Goal: Information Seeking & Learning: Learn about a topic

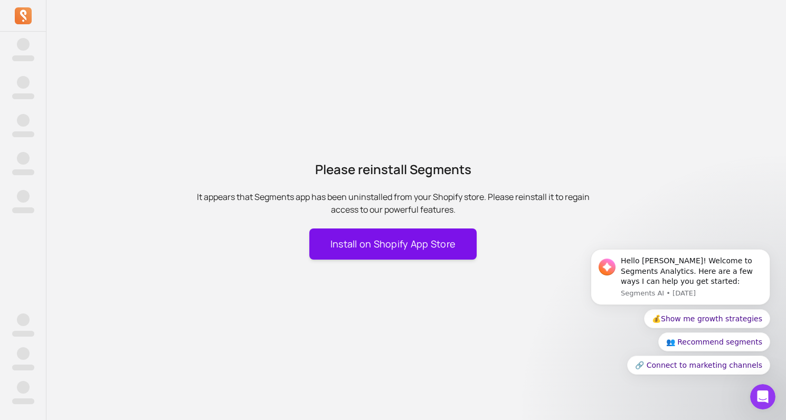
click at [365, 237] on button "Install on Shopify App Store" at bounding box center [393, 244] width 168 height 31
click at [411, 249] on button "Install on Shopify App Store" at bounding box center [393, 244] width 168 height 31
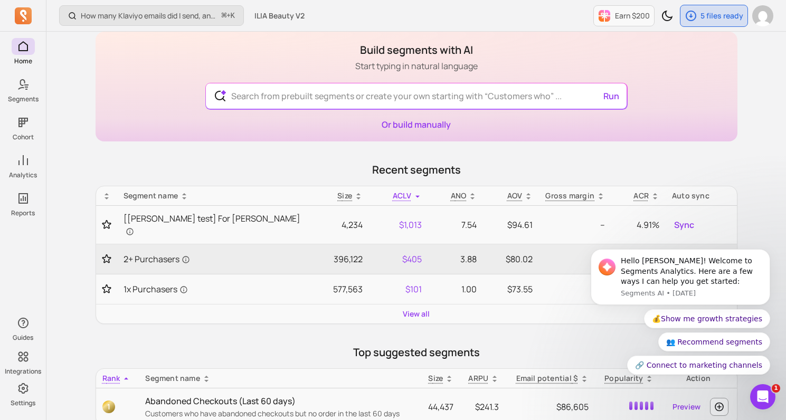
scroll to position [58, 0]
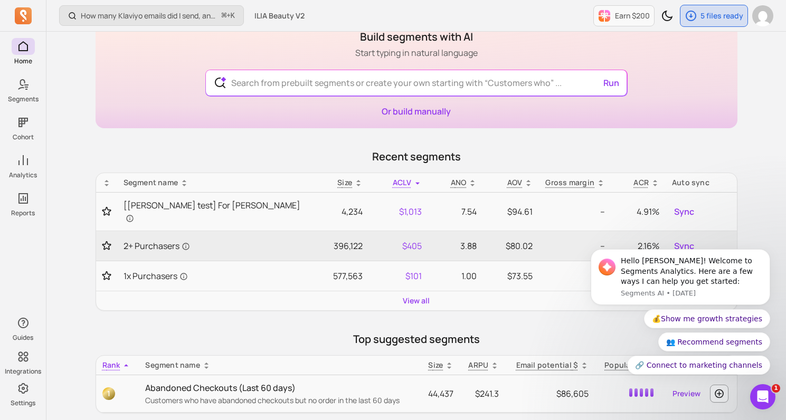
click at [630, 152] on p "Recent segments" at bounding box center [417, 156] width 642 height 15
click at [518, 87] on input "text" at bounding box center [416, 82] width 387 height 25
click at [40, 77] on div "Home Segments Cohort Analytics Reports Guides Integrations Settings How many Kl…" at bounding box center [393, 368] width 786 height 852
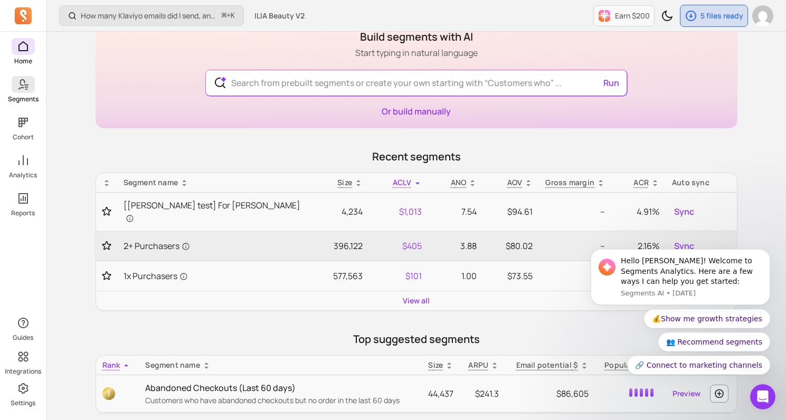
click at [30, 81] on span at bounding box center [23, 84] width 23 height 17
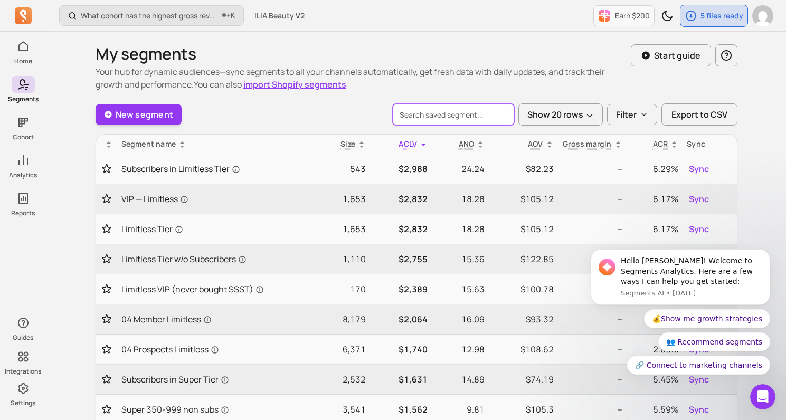
click at [477, 108] on input "search" at bounding box center [453, 114] width 121 height 21
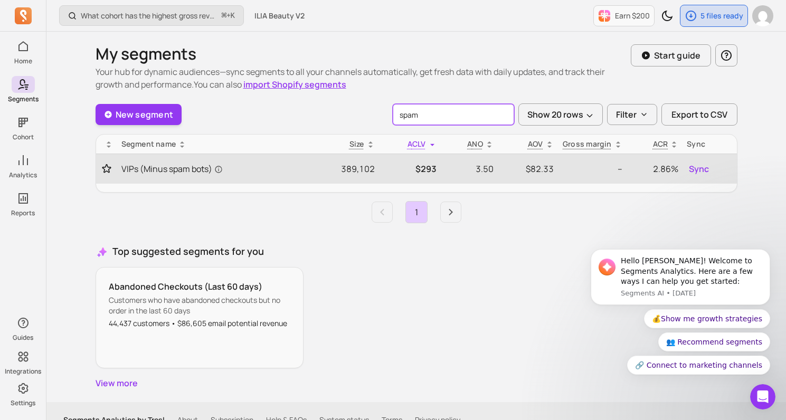
type input "spam"
click at [250, 159] on td "VIPs (Minus spam bots)" at bounding box center [213, 169] width 192 height 30
click at [174, 165] on span "VIPs (Minus spam bots)" at bounding box center [171, 169] width 101 height 13
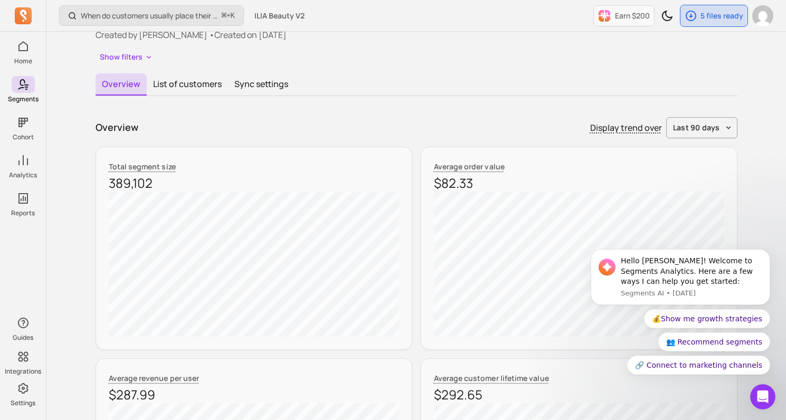
scroll to position [81, 0]
drag, startPoint x: 154, startPoint y: 182, endPoint x: 107, endPoint y: 182, distance: 47.0
click at [107, 182] on div "Total segment size 389,102" at bounding box center [254, 246] width 317 height 203
copy p "389,102"
drag, startPoint x: 473, startPoint y: 184, endPoint x: 431, endPoint y: 184, distance: 41.7
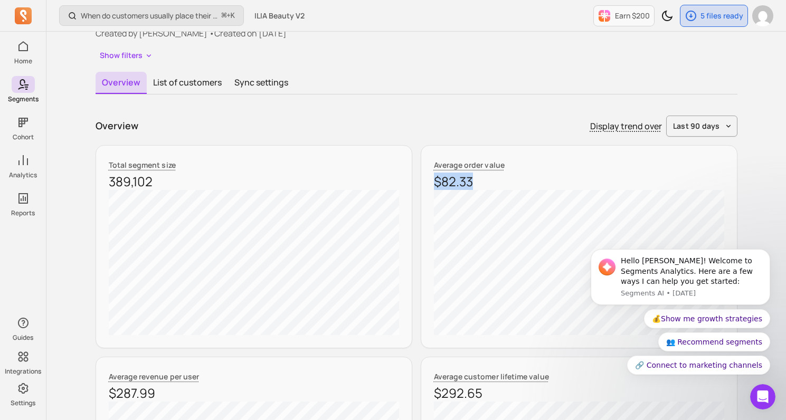
click at [431, 184] on div "Average order value $82.33" at bounding box center [579, 246] width 317 height 203
copy p "$82.33"
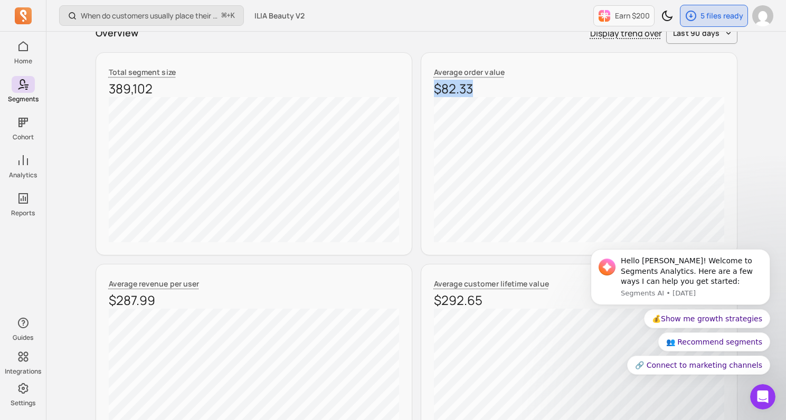
scroll to position [175, 0]
drag, startPoint x: 130, startPoint y: 300, endPoint x: 114, endPoint y: 300, distance: 15.8
click at [114, 300] on p "$287.99" at bounding box center [254, 298] width 290 height 17
drag, startPoint x: 173, startPoint y: 303, endPoint x: 88, endPoint y: 303, distance: 85.0
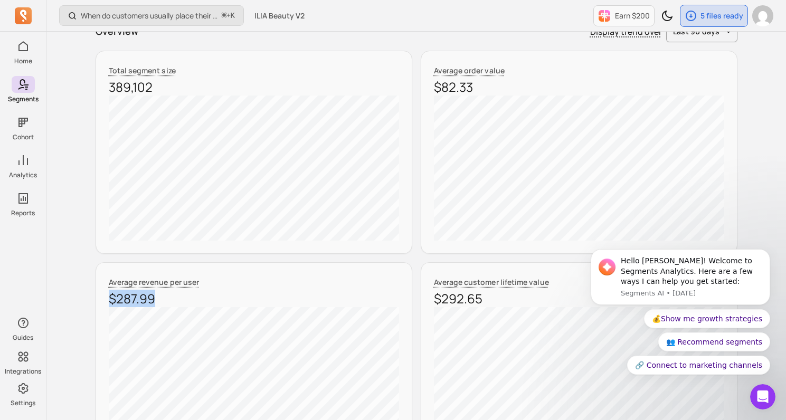
copy p "$287.99"
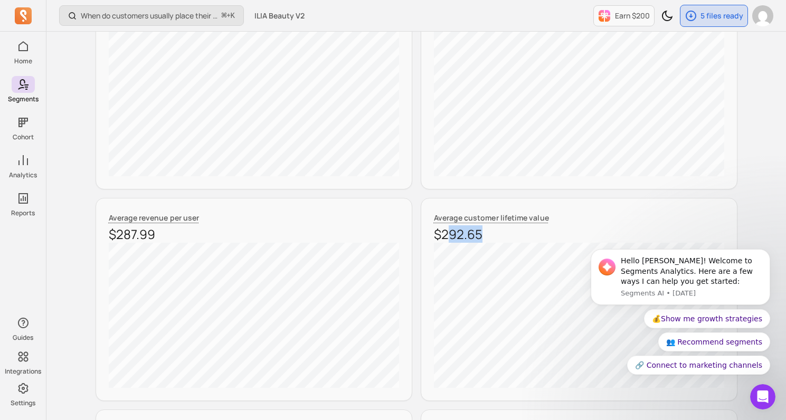
drag, startPoint x: 486, startPoint y: 235, endPoint x: 448, endPoint y: 235, distance: 38.5
click at [448, 235] on p "$292.65" at bounding box center [579, 234] width 290 height 17
drag, startPoint x: 488, startPoint y: 235, endPoint x: 418, endPoint y: 235, distance: 69.7
click at [418, 235] on div "Total segment size 389,102 Average order value $82.33 Average revenue per user …" at bounding box center [417, 299] width 642 height 627
copy p "$292.65"
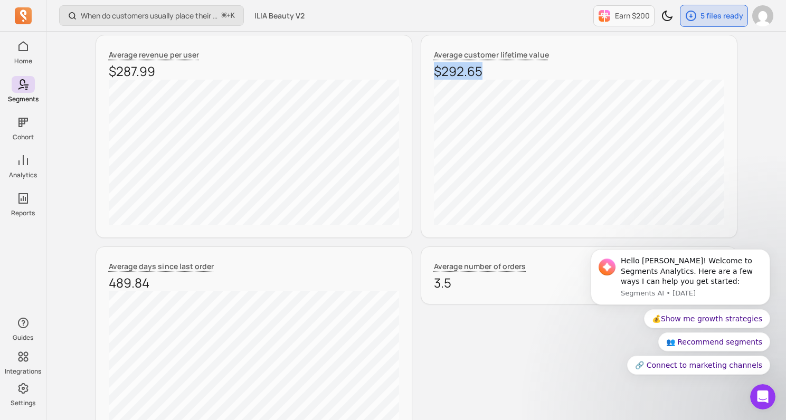
scroll to position [407, 0]
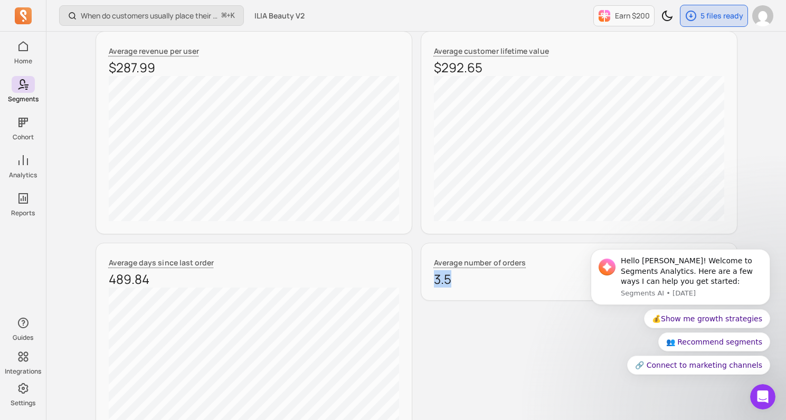
drag, startPoint x: 455, startPoint y: 284, endPoint x: 437, endPoint y: 284, distance: 18.5
click at [437, 284] on p "3.5" at bounding box center [579, 279] width 290 height 17
copy p "3.5"
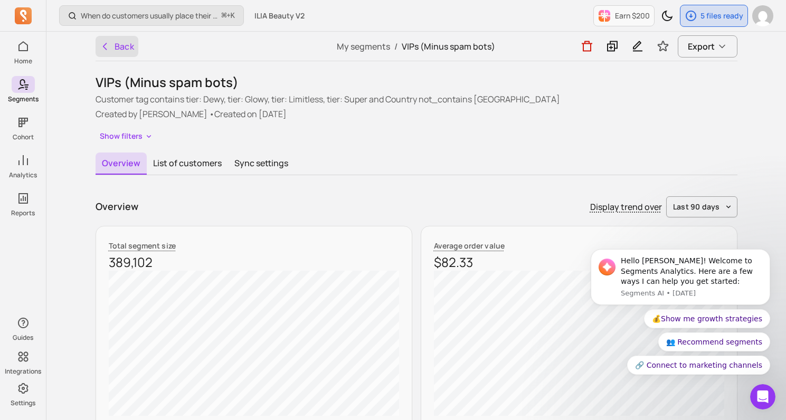
click at [133, 51] on button "Back" at bounding box center [117, 46] width 43 height 21
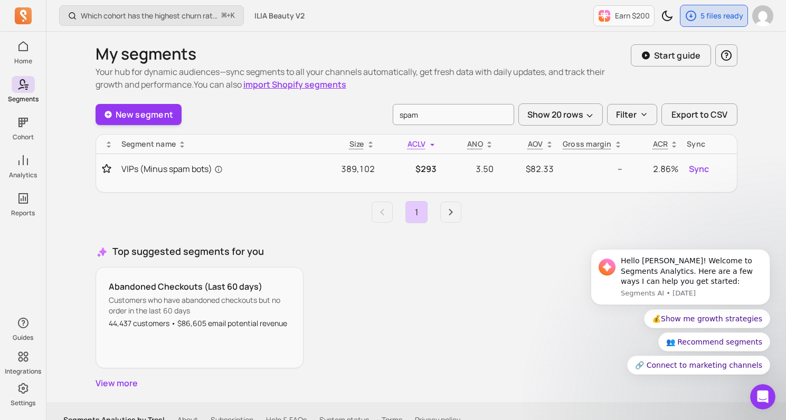
click at [437, 117] on input "spam" at bounding box center [453, 114] width 121 height 21
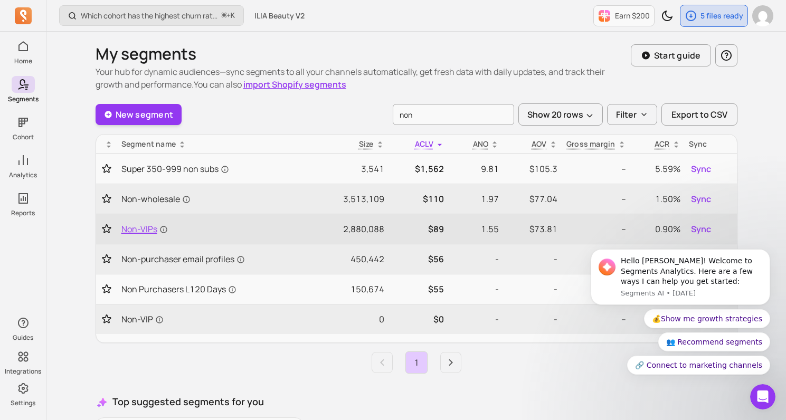
type input "non"
click at [222, 224] on link "Non-VIPs" at bounding box center [213, 229] width 184 height 13
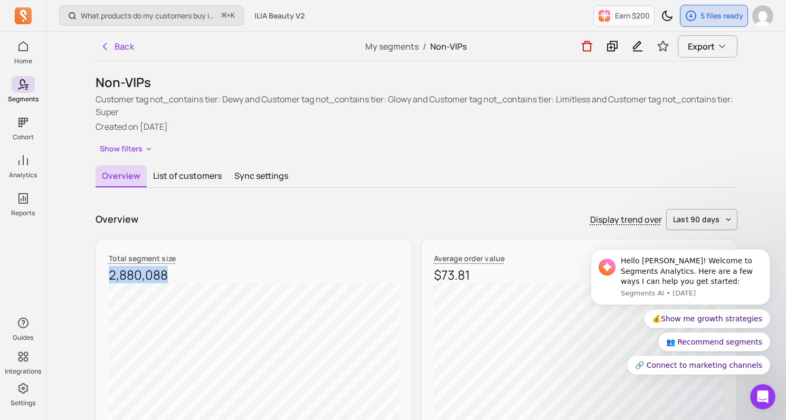
drag, startPoint x: 176, startPoint y: 278, endPoint x: 66, endPoint y: 278, distance: 109.8
copy p "2,880,088"
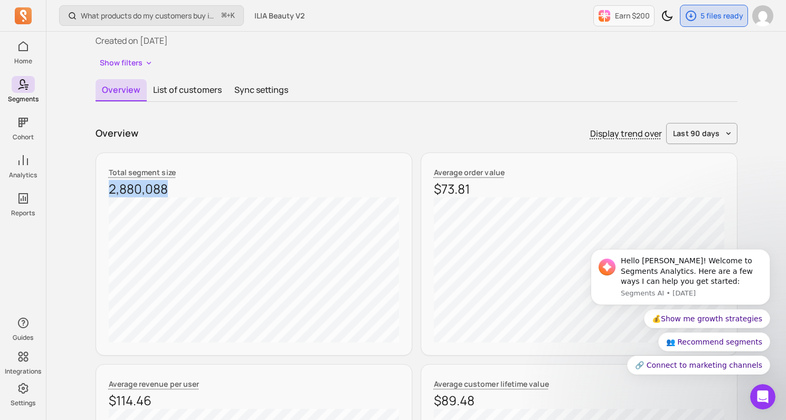
scroll to position [104, 0]
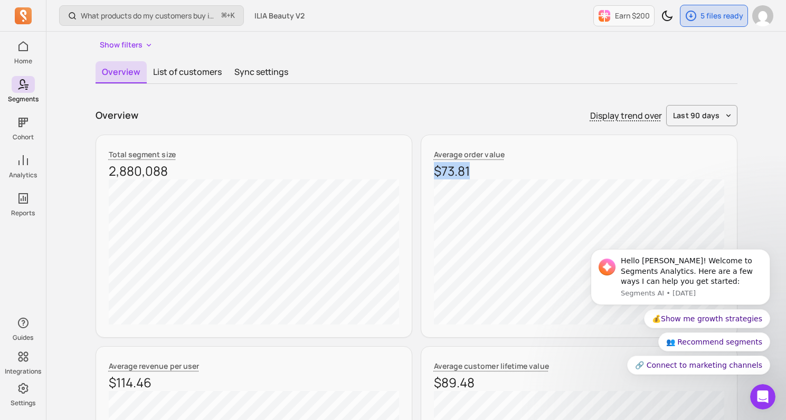
drag, startPoint x: 473, startPoint y: 174, endPoint x: 419, endPoint y: 171, distance: 53.4
copy p "$73.81"
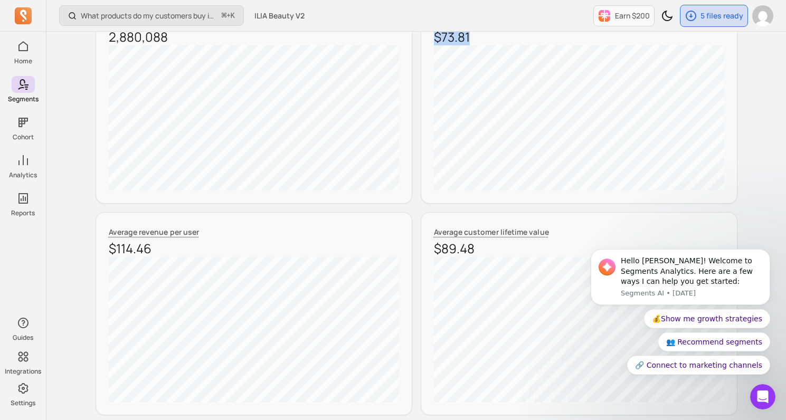
scroll to position [265, 0]
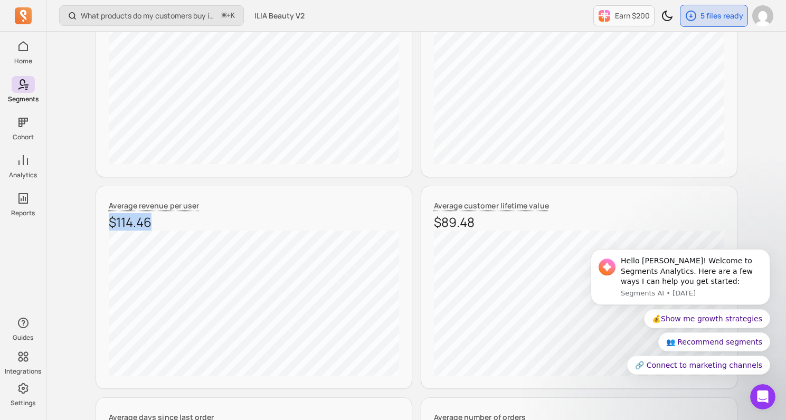
drag, startPoint x: 165, startPoint y: 216, endPoint x: 81, endPoint y: 216, distance: 84.0
copy p "$114.46"
click at [424, 232] on div "Average customer lifetime value $89.48" at bounding box center [579, 287] width 317 height 203
drag, startPoint x: 431, startPoint y: 227, endPoint x: 476, endPoint y: 228, distance: 45.4
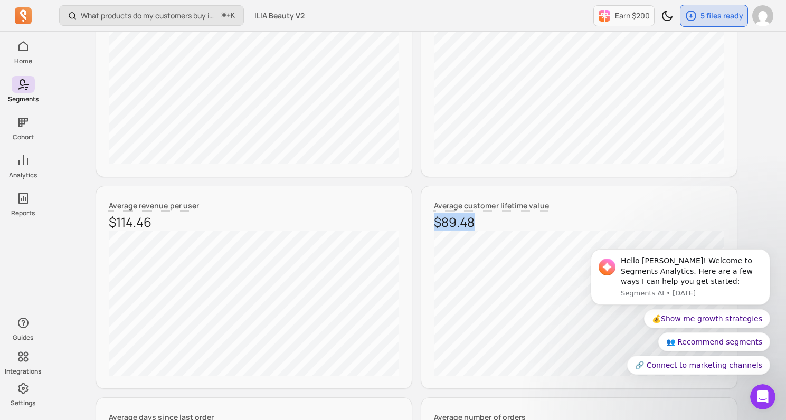
click at [476, 228] on div "Average customer lifetime value $89.48" at bounding box center [579, 287] width 317 height 203
copy p "$89.48"
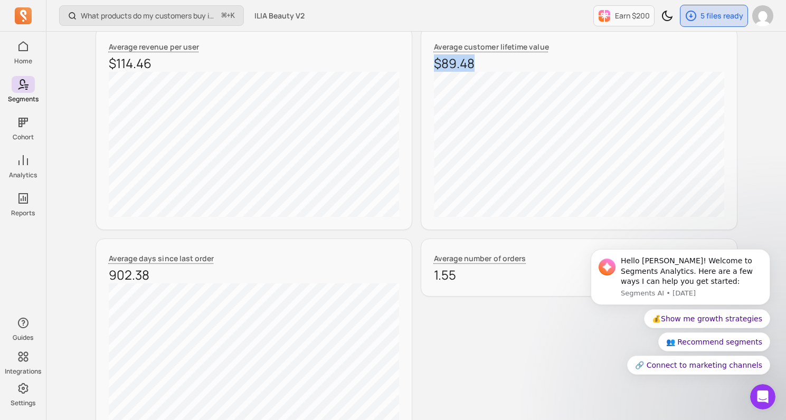
scroll to position [448, 0]
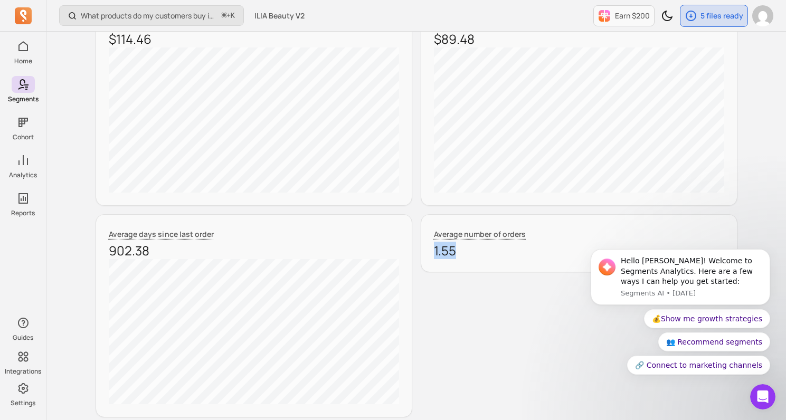
drag, startPoint x: 461, startPoint y: 257, endPoint x: 429, endPoint y: 257, distance: 32.2
click at [429, 257] on div "Average number of orders 1.55" at bounding box center [579, 243] width 317 height 58
copy p "1.55"
